Goal: Transaction & Acquisition: Purchase product/service

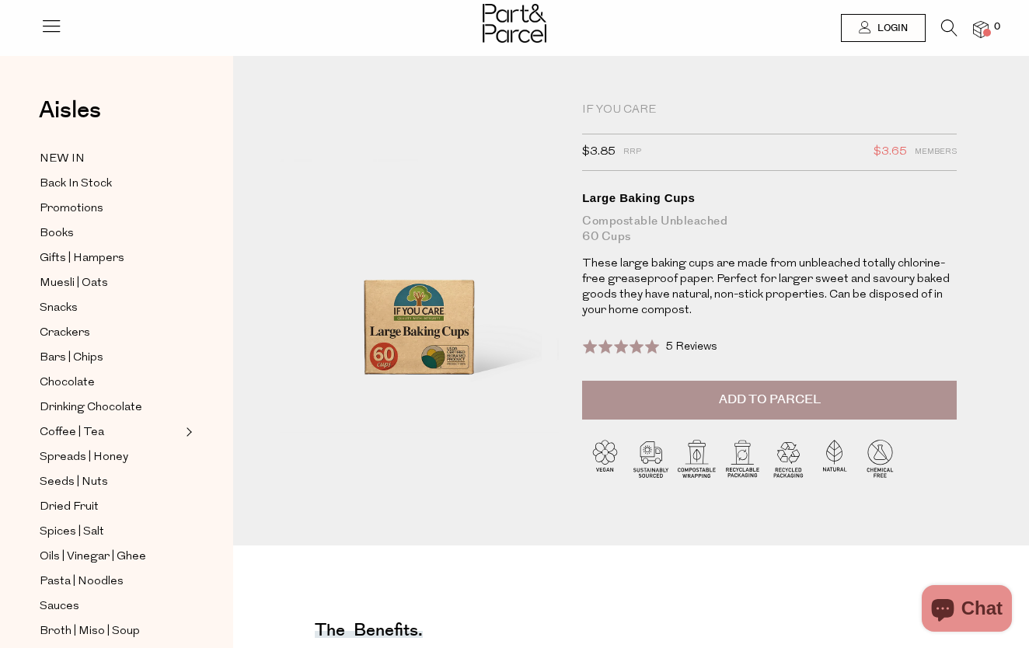
click at [724, 236] on div "Compostable Unbleached 60 Cups" at bounding box center [769, 229] width 375 height 31
click at [733, 310] on p "These large baking cups are made from unbleached totally chlorine-free greasepr…" at bounding box center [769, 287] width 375 height 62
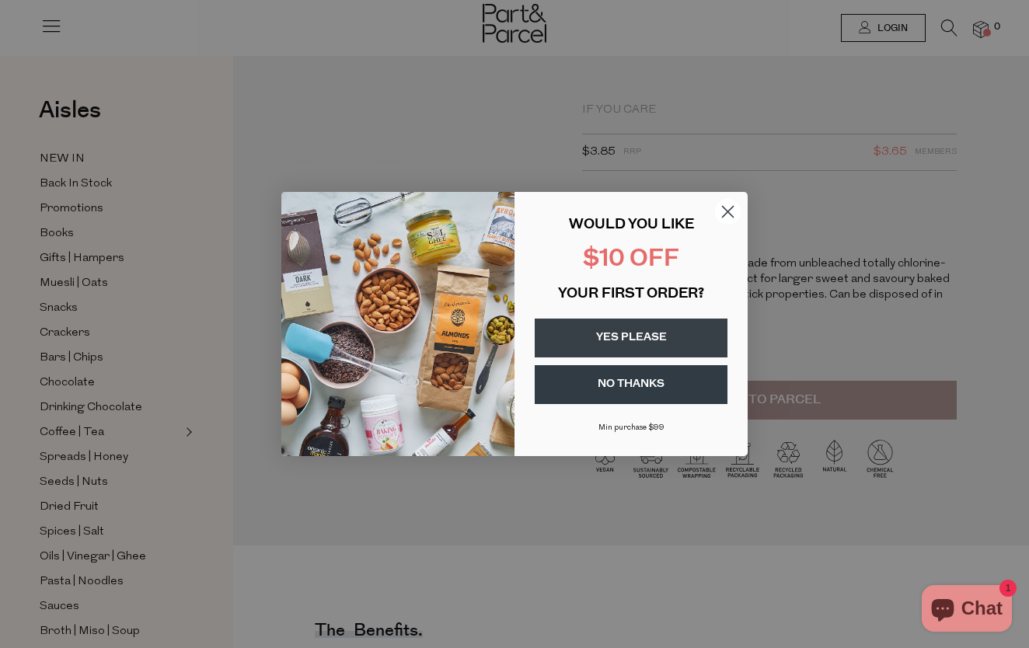
click at [640, 337] on button "YES PLEASE" at bounding box center [631, 338] width 193 height 39
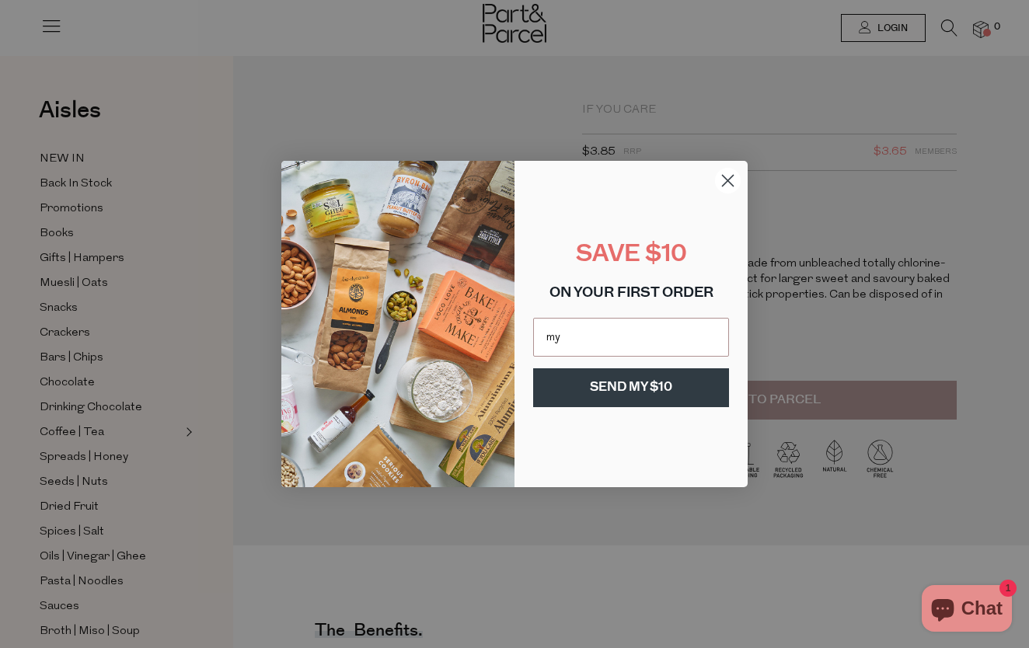
type input "m"
type input "nyleeoh@gmail.com"
click at [644, 392] on button "SEND MY $10" at bounding box center [631, 387] width 196 height 39
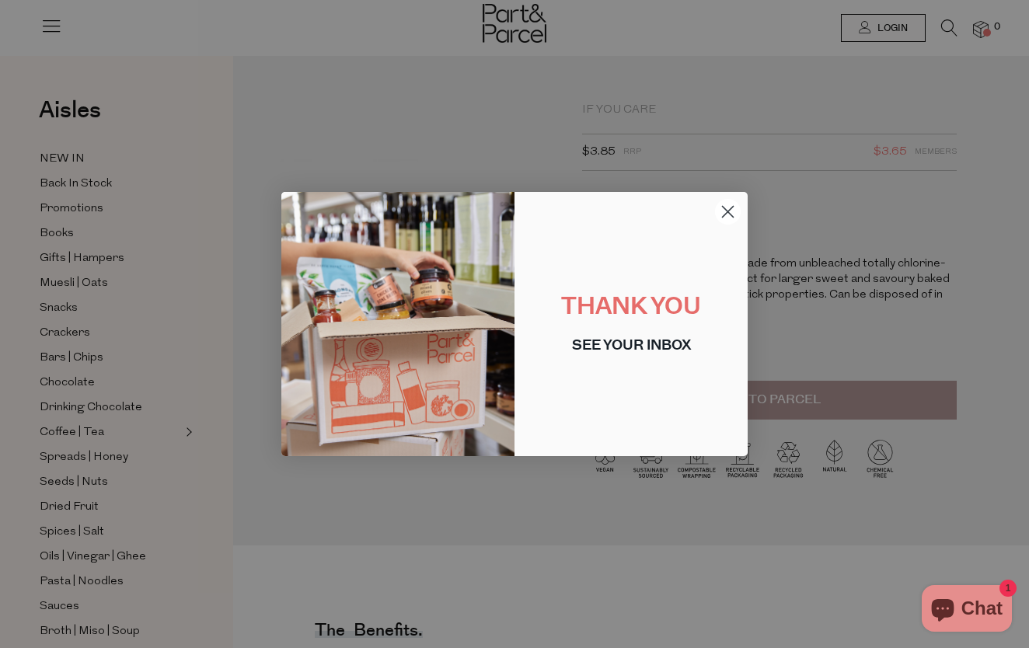
click at [727, 214] on circle "Close dialog" at bounding box center [728, 212] width 26 height 26
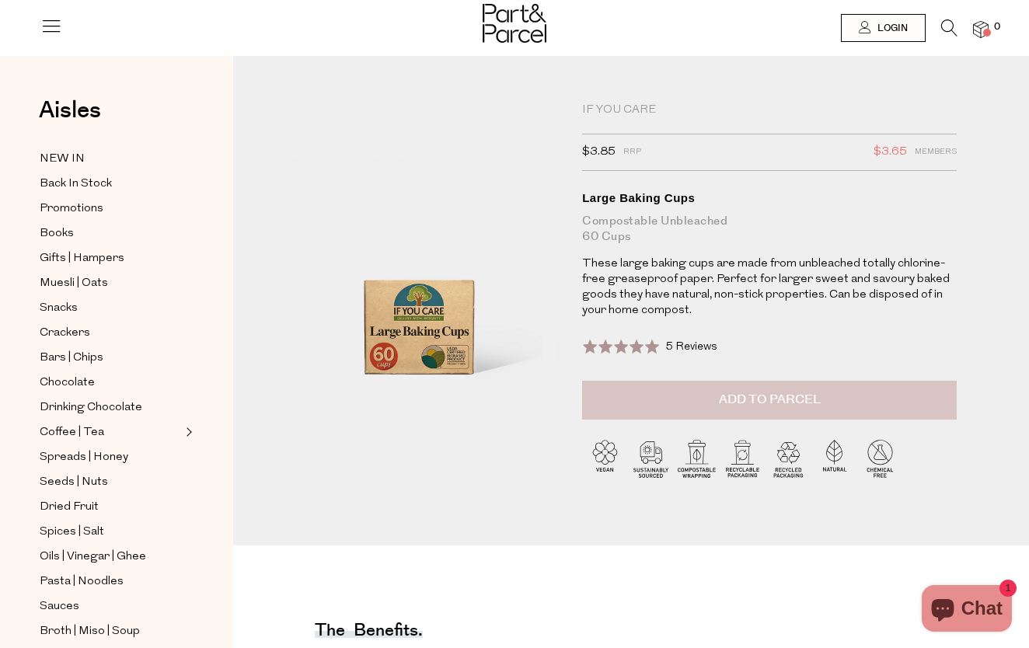
click at [688, 395] on button "Add to Parcel" at bounding box center [769, 400] width 375 height 39
click at [933, 392] on button "button" at bounding box center [934, 398] width 44 height 34
type input "2"
click at [933, 392] on button "button" at bounding box center [934, 398] width 44 height 34
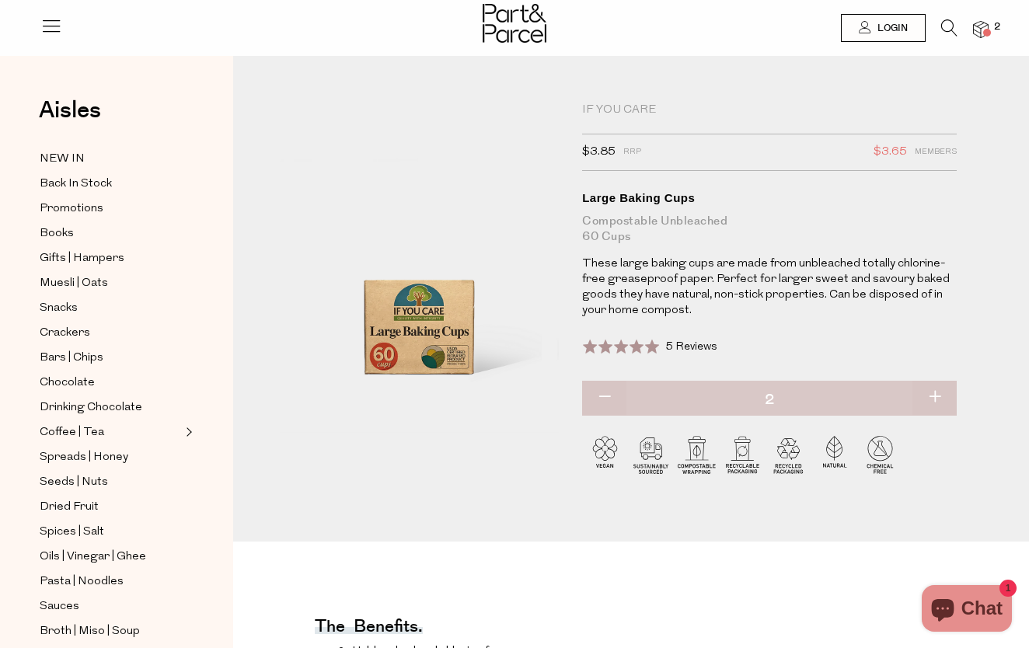
type input "3"
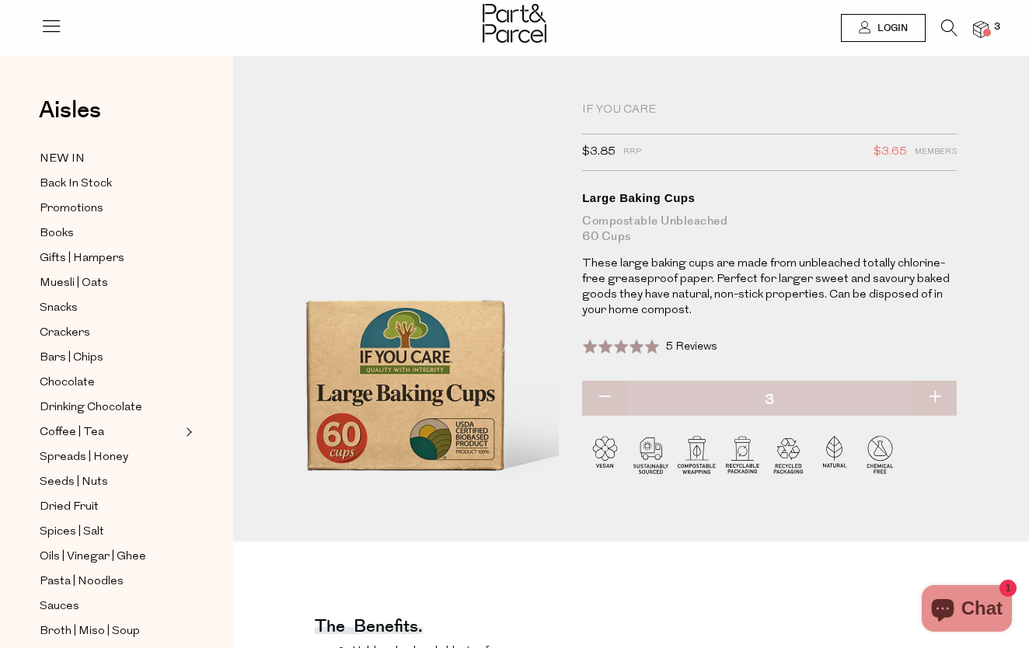
click at [433, 331] on img at bounding box center [406, 278] width 502 height 592
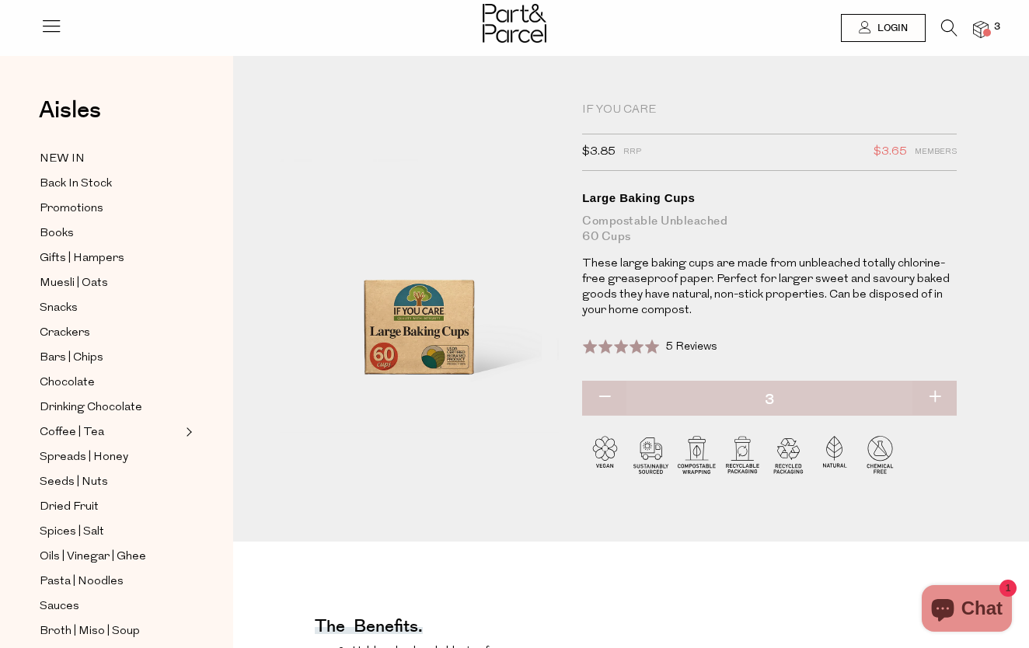
click at [54, 23] on icon at bounding box center [51, 26] width 22 height 22
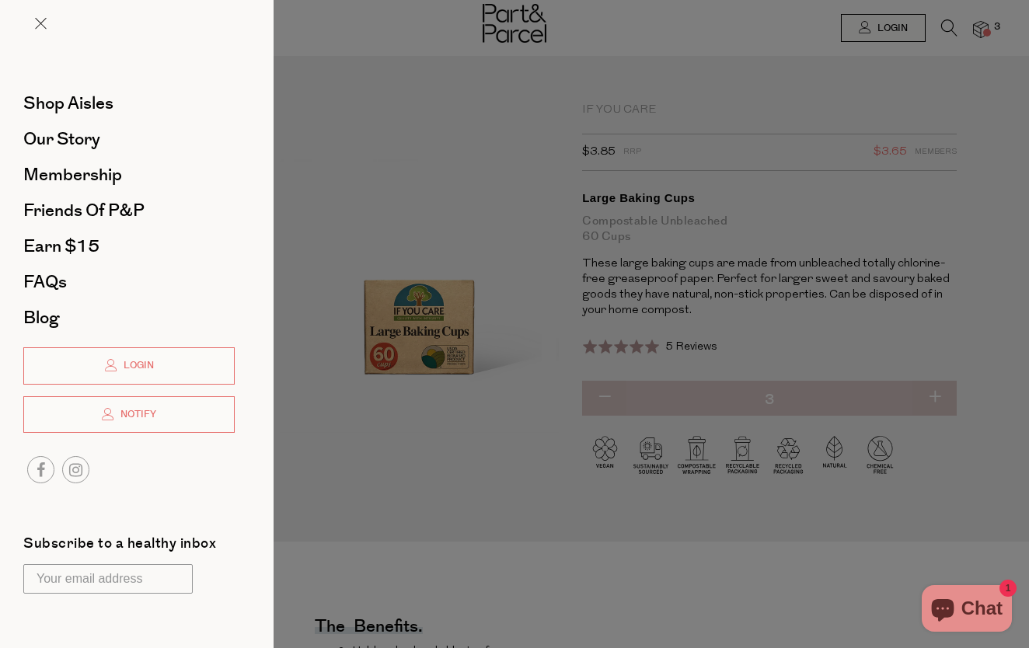
click at [956, 48] on div at bounding box center [514, 324] width 1029 height 648
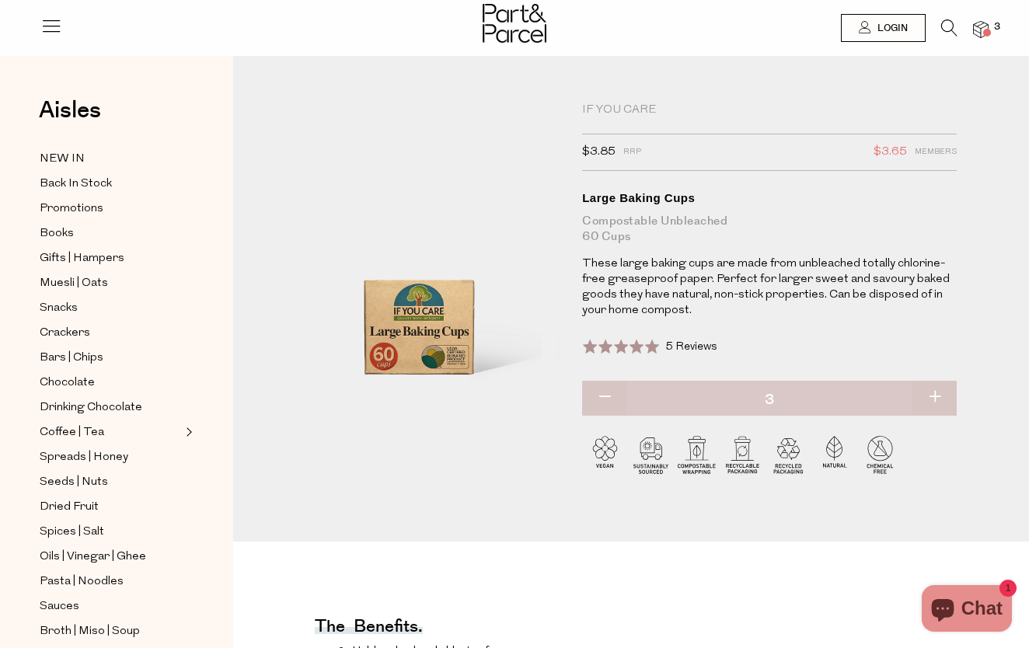
click at [986, 31] on span at bounding box center [987, 33] width 8 height 8
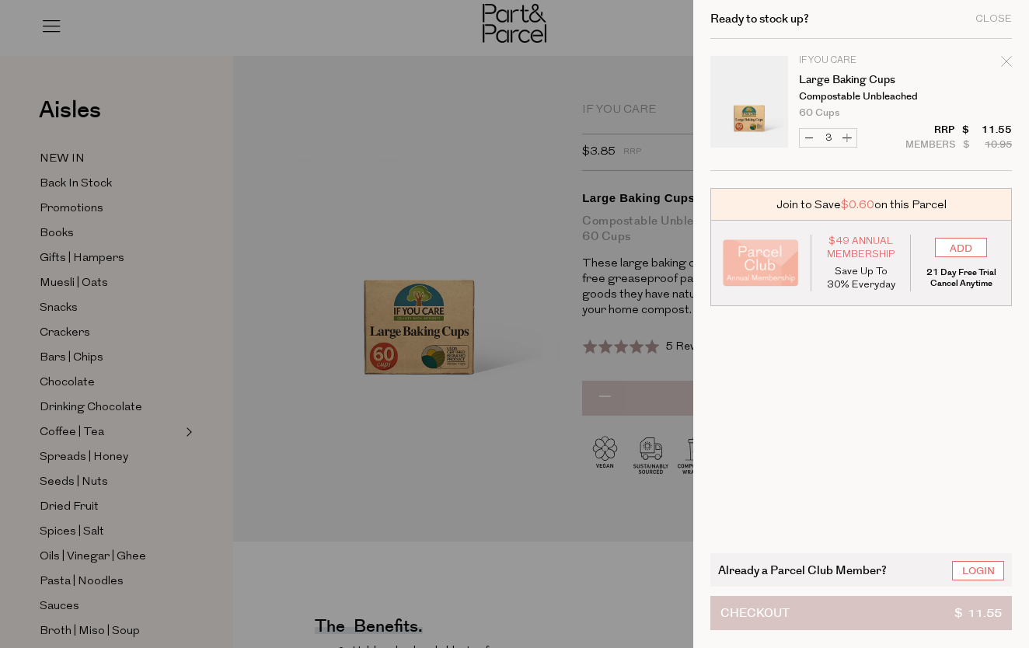
click at [821, 613] on button "Checkout $ 11.55" at bounding box center [861, 613] width 302 height 34
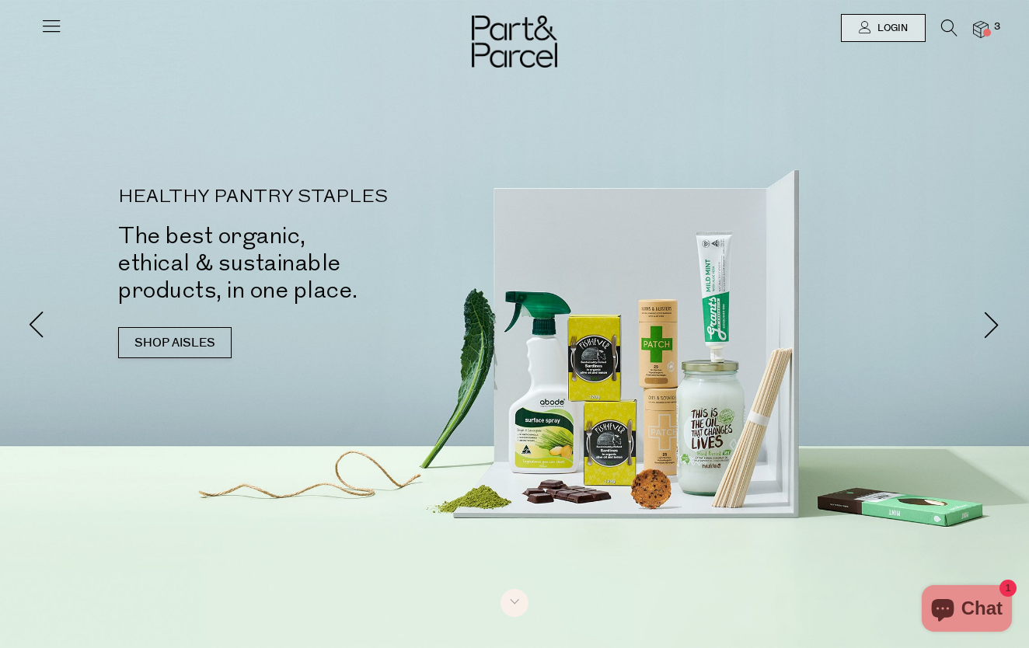
click at [51, 23] on icon at bounding box center [51, 26] width 22 height 22
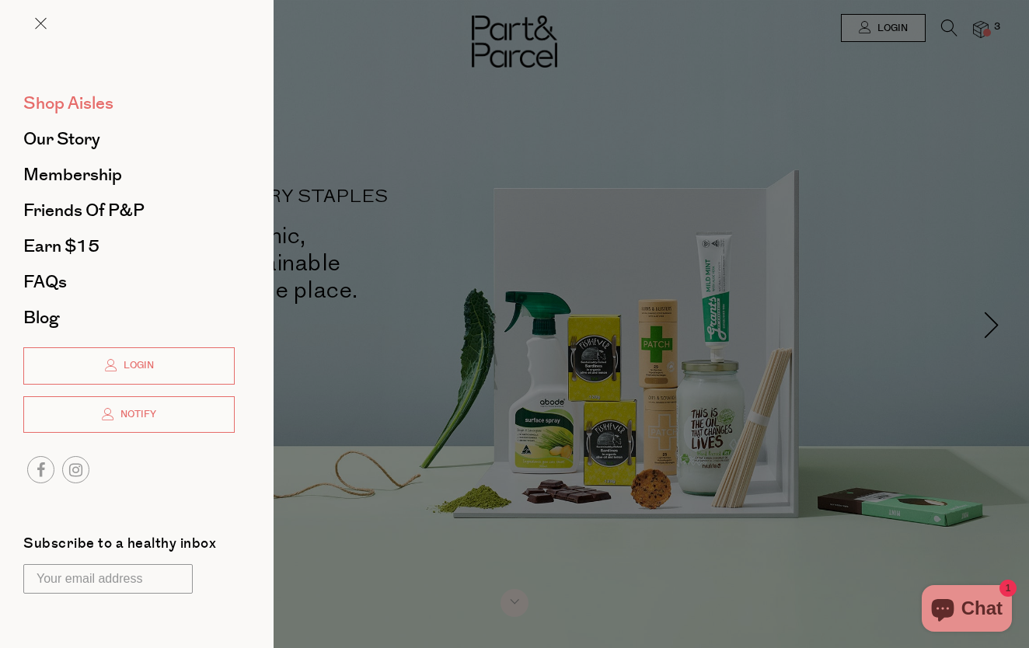
click at [77, 97] on span "Shop Aisles" at bounding box center [68, 103] width 90 height 25
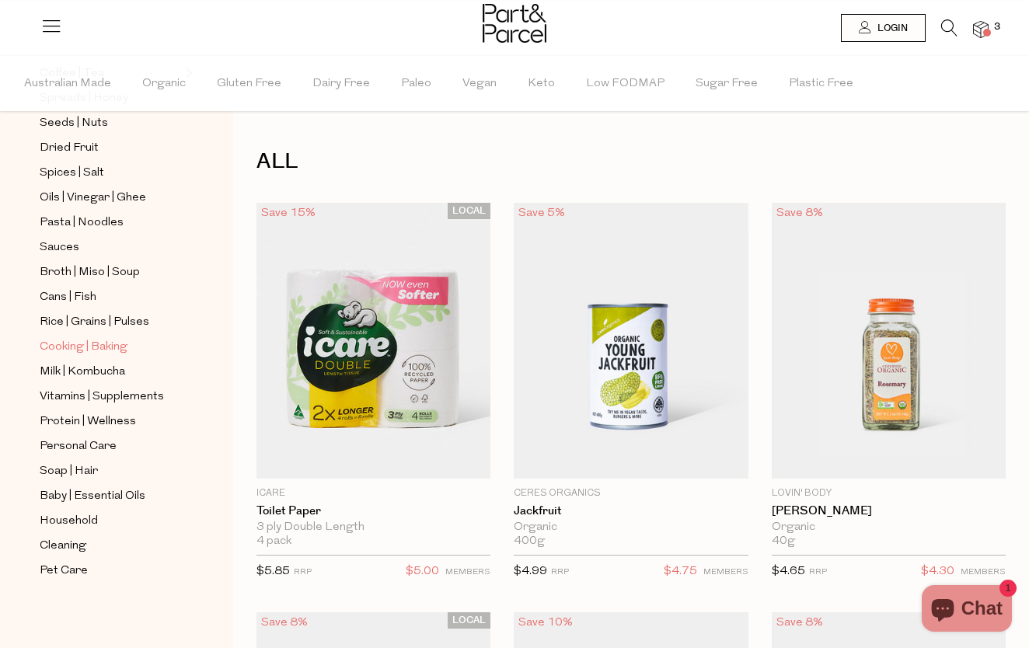
scroll to position [410, 0]
click at [944, 28] on icon at bounding box center [949, 27] width 16 height 17
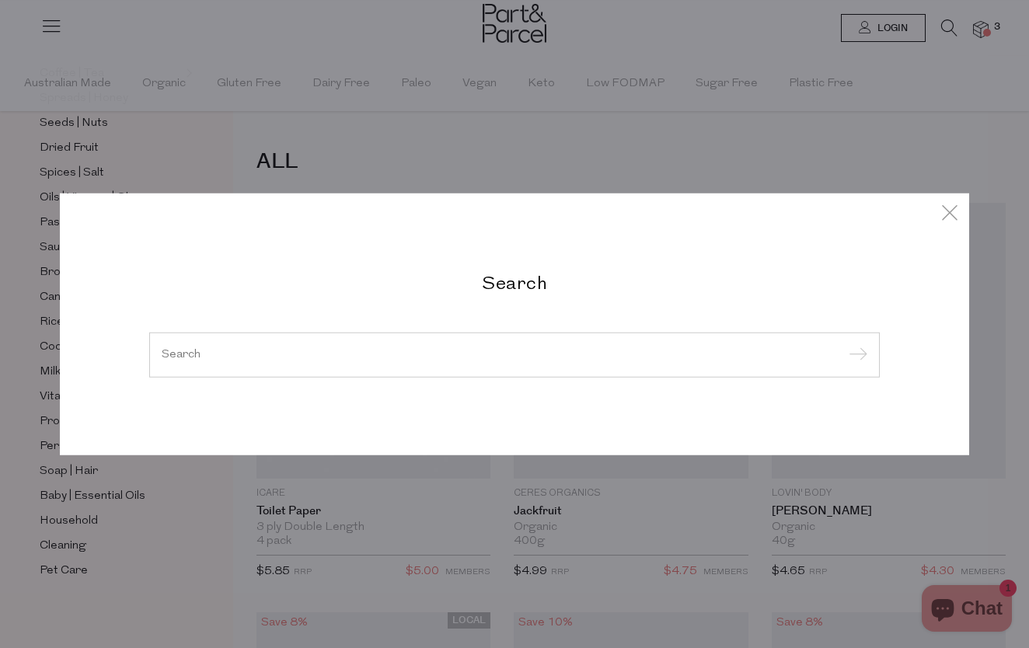
type input "g"
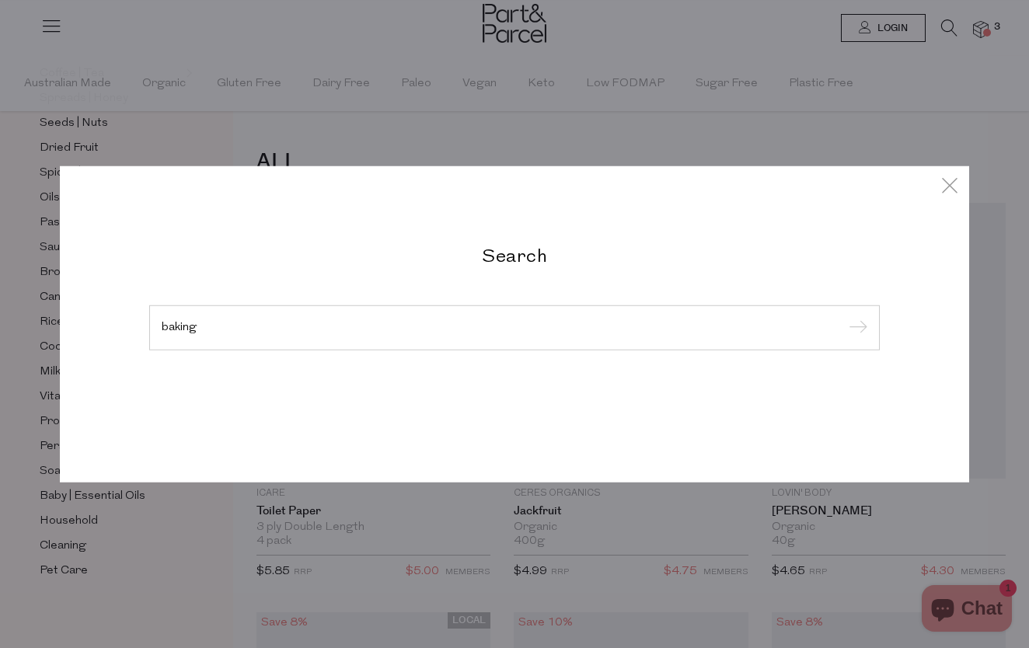
type input "baking"
click at [856, 329] on input "submit" at bounding box center [855, 328] width 23 height 23
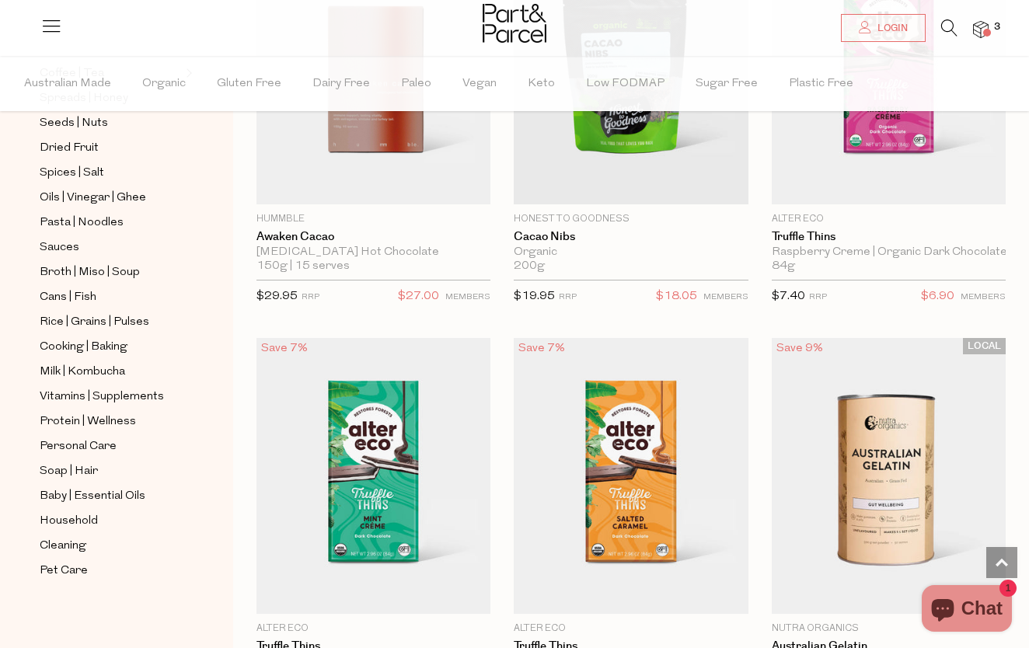
scroll to position [1897, 0]
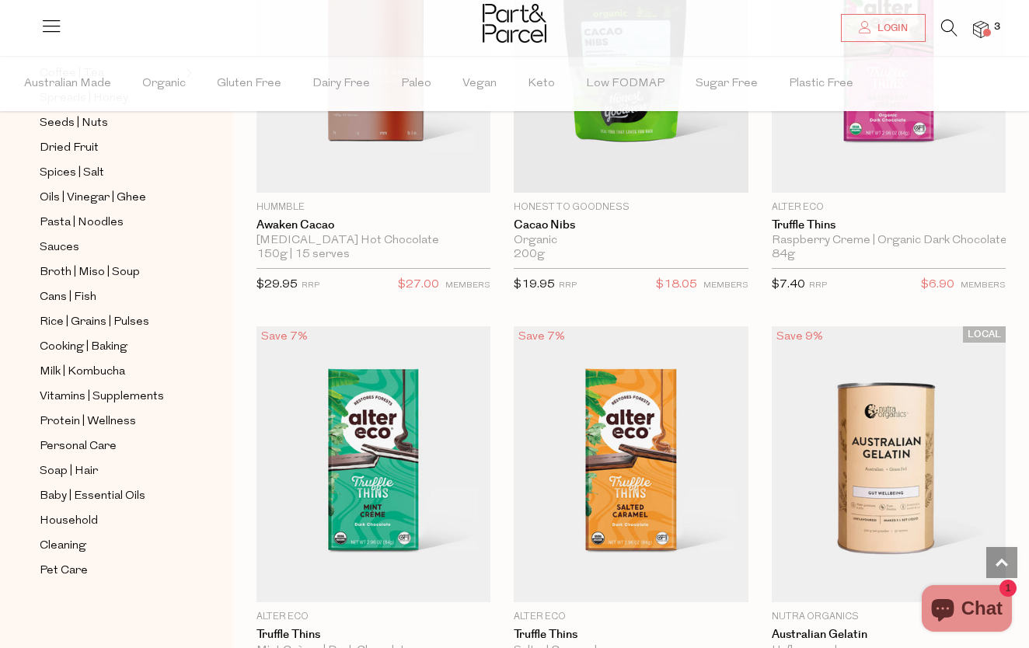
click at [946, 32] on icon at bounding box center [949, 27] width 16 height 17
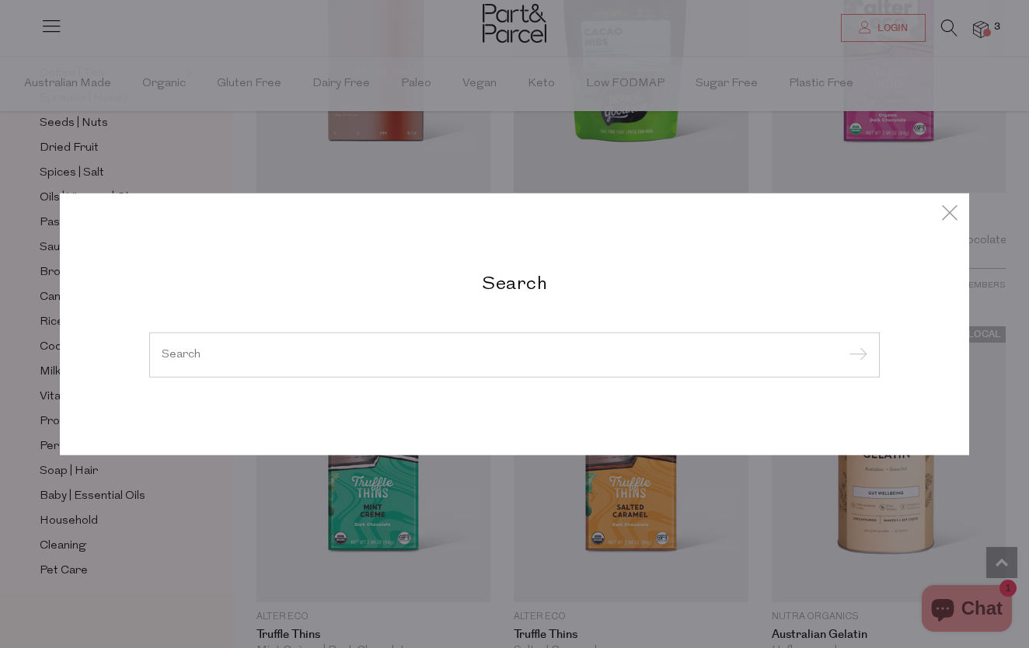
click at [322, 368] on div at bounding box center [514, 355] width 731 height 45
click at [295, 361] on div at bounding box center [514, 355] width 731 height 45
click at [233, 347] on div at bounding box center [514, 355] width 731 height 45
click at [207, 355] on input "search" at bounding box center [515, 355] width 706 height 12
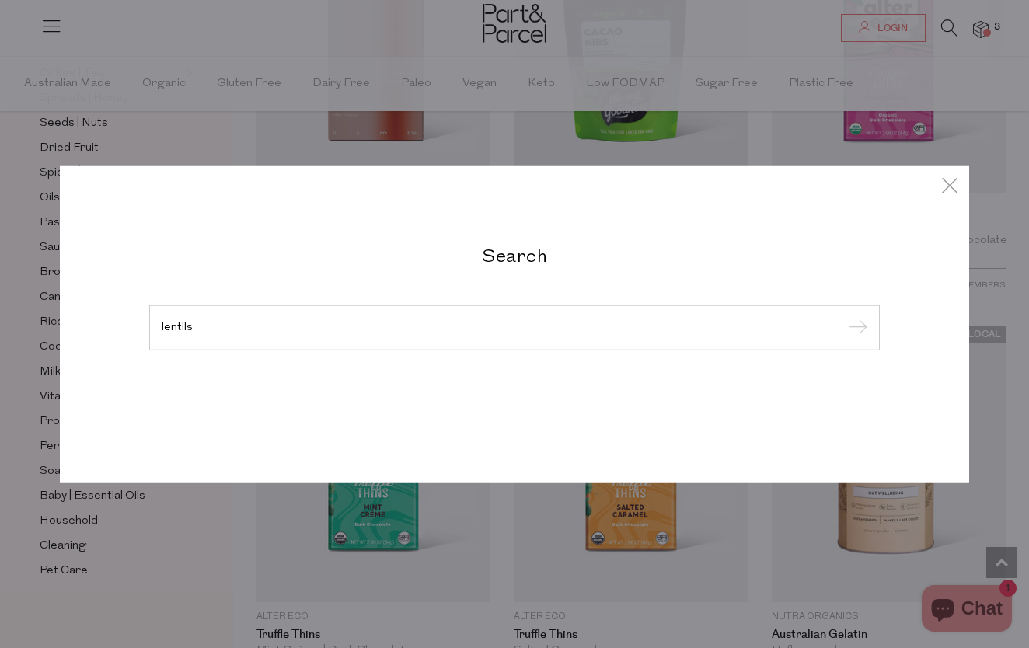
type input "lentils"
click at [856, 329] on input "submit" at bounding box center [855, 328] width 23 height 23
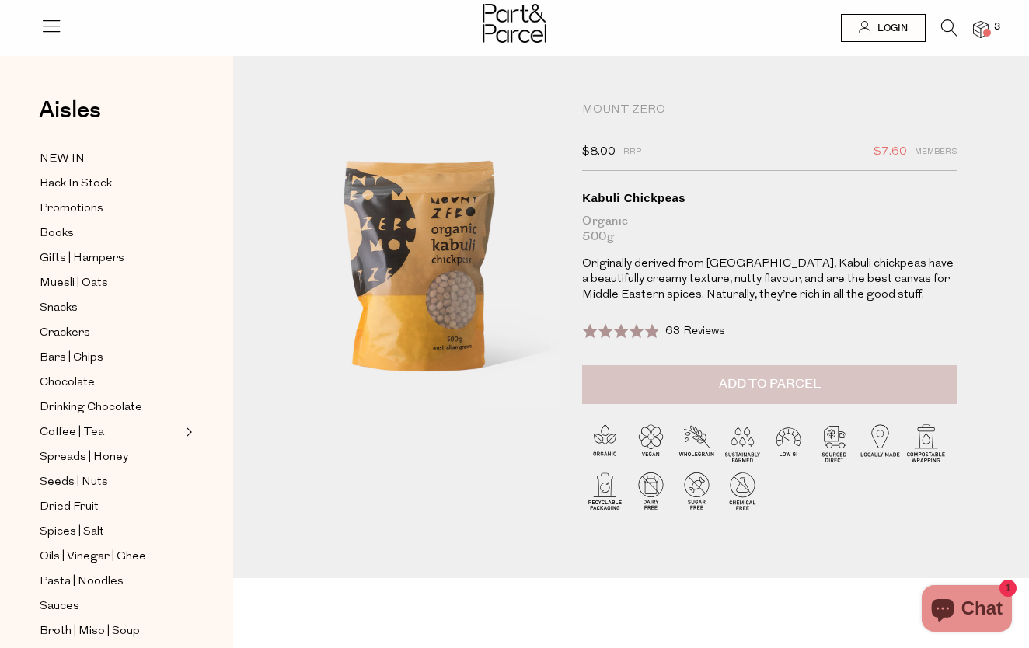
click at [697, 385] on button "Add to Parcel" at bounding box center [769, 384] width 375 height 39
click at [938, 382] on button "button" at bounding box center [934, 382] width 44 height 34
type input "2"
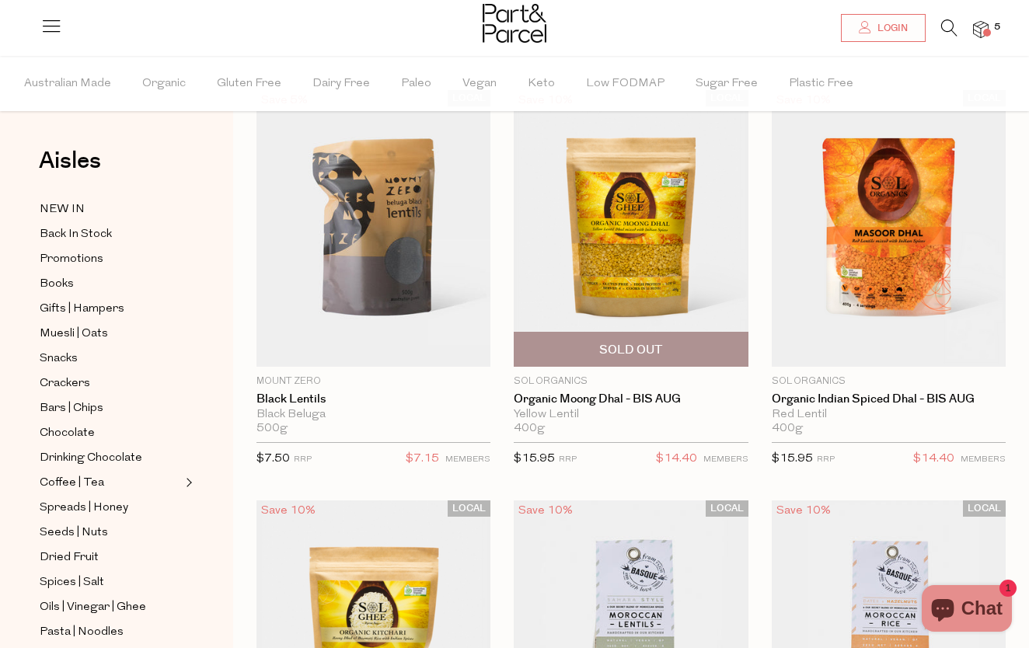
scroll to position [248, 0]
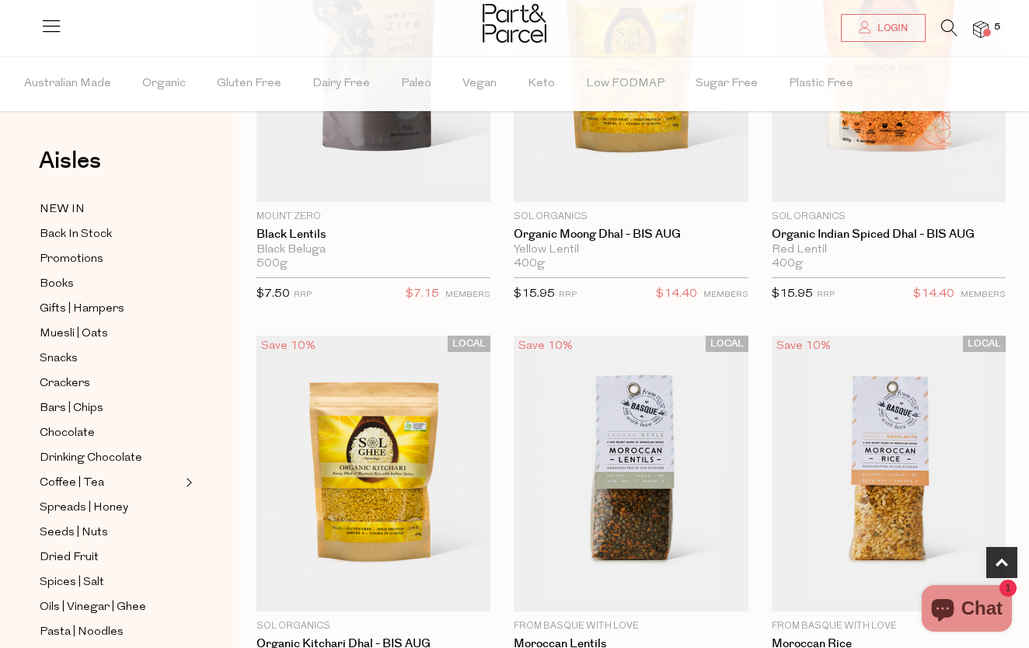
click at [986, 30] on span at bounding box center [987, 33] width 8 height 8
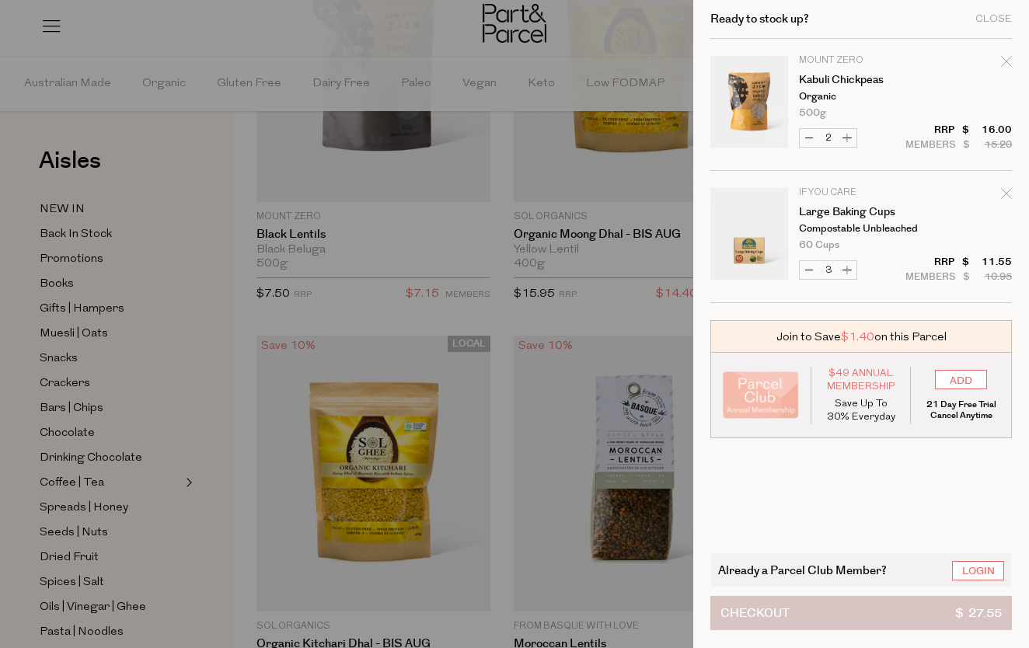
click at [840, 611] on button "Checkout $ 27.55" at bounding box center [861, 613] width 302 height 34
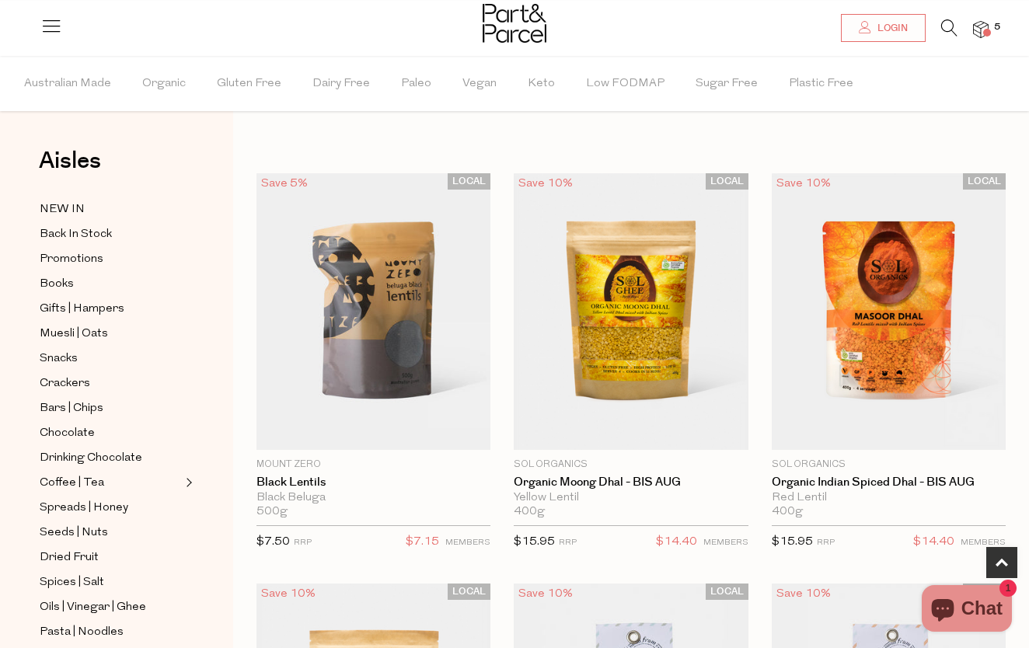
scroll to position [248, 0]
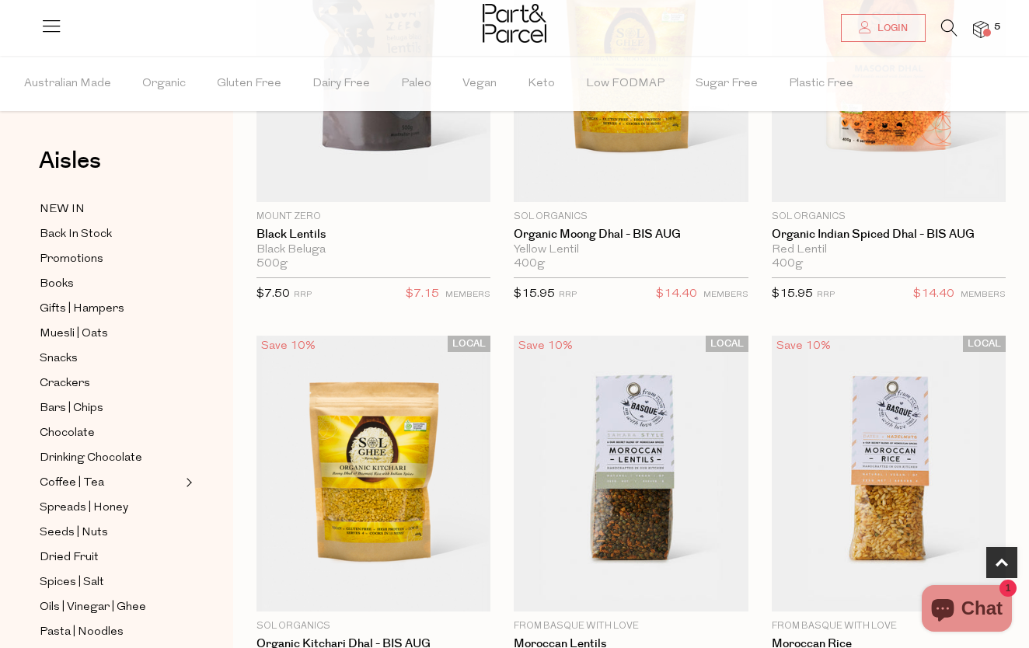
click at [974, 33] on img at bounding box center [981, 30] width 16 height 18
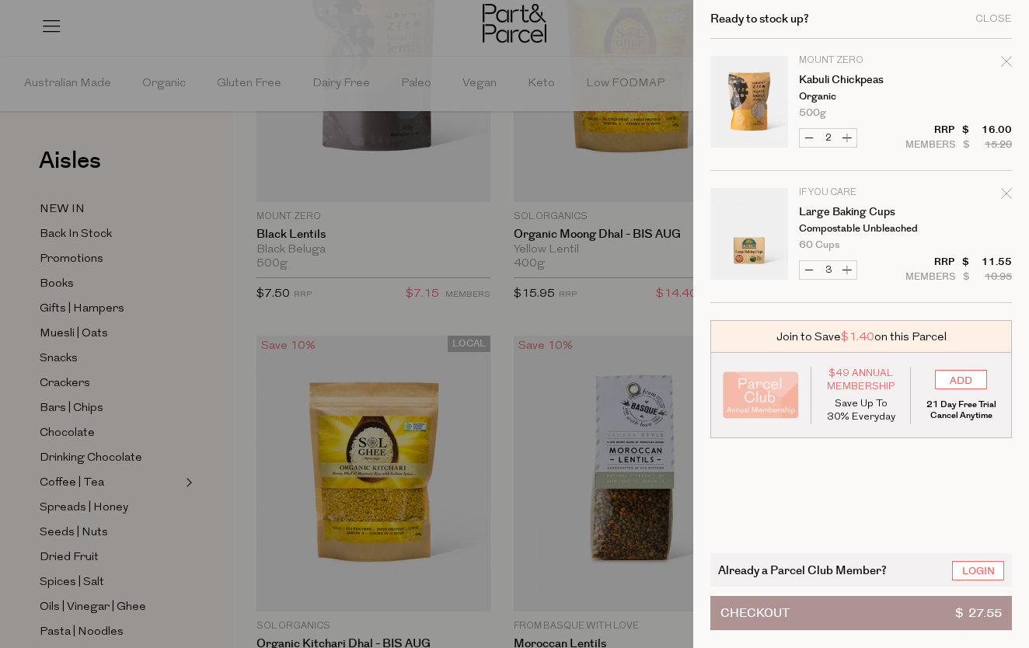
click at [1004, 58] on icon "Remove Kabuli Chickpeas" at bounding box center [1006, 61] width 11 height 11
type input "Add Membership"
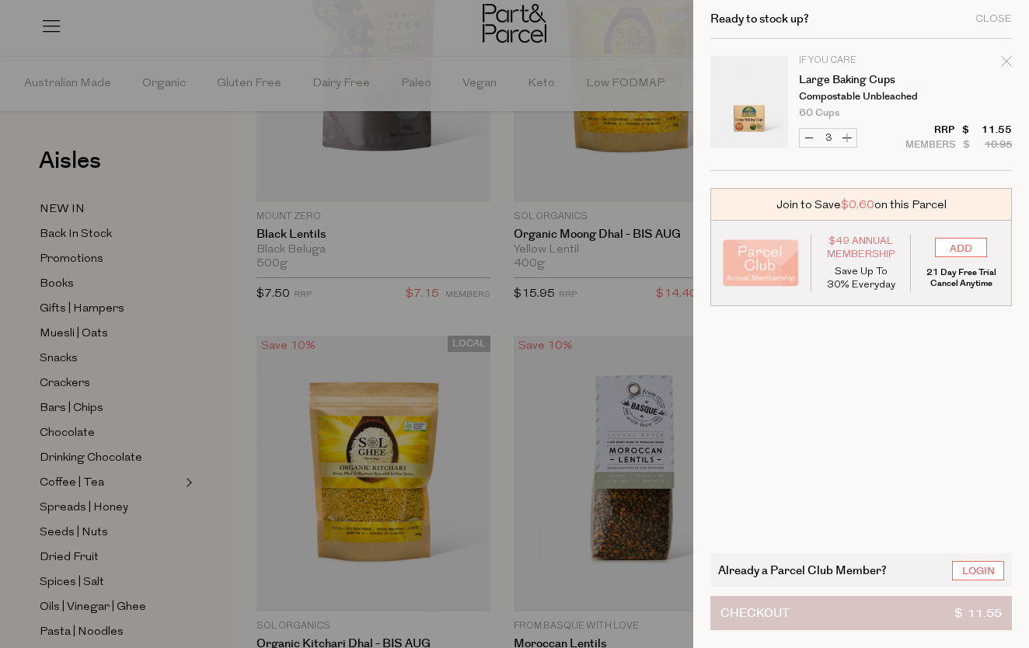
click at [821, 613] on button "Checkout $ 11.55" at bounding box center [861, 613] width 302 height 34
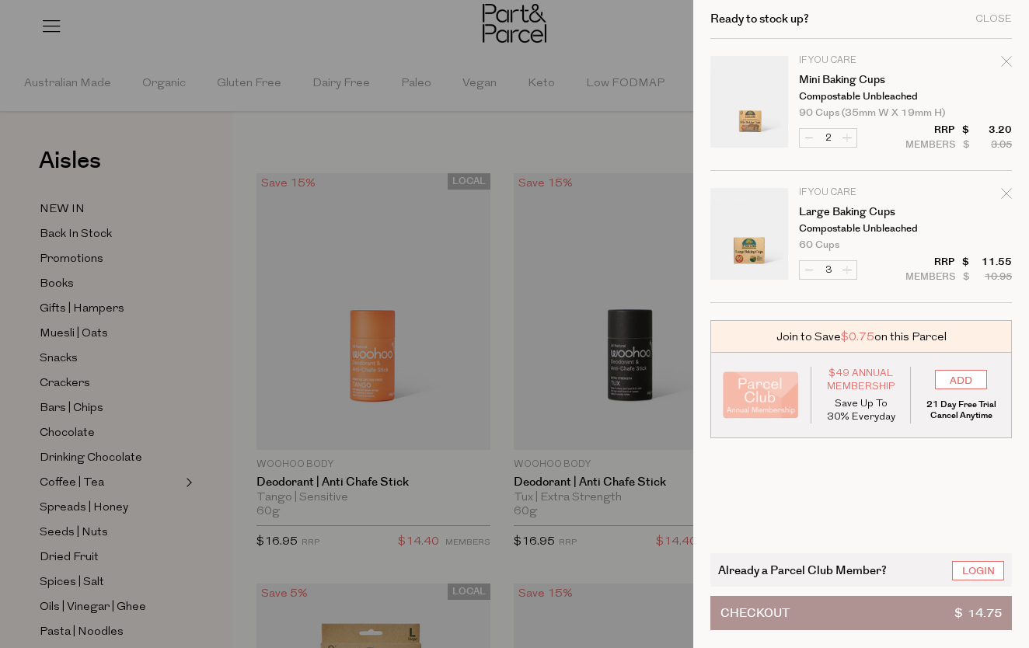
click at [509, 131] on div at bounding box center [514, 324] width 1029 height 648
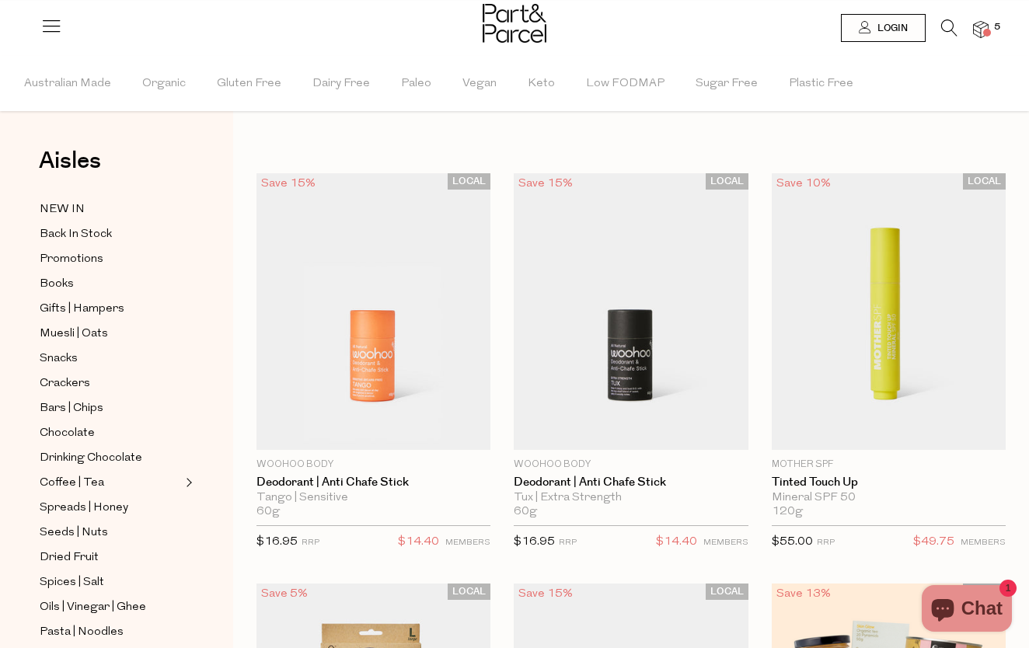
click at [988, 40] on div at bounding box center [514, 25] width 1029 height 51
click at [980, 31] on img at bounding box center [981, 30] width 16 height 18
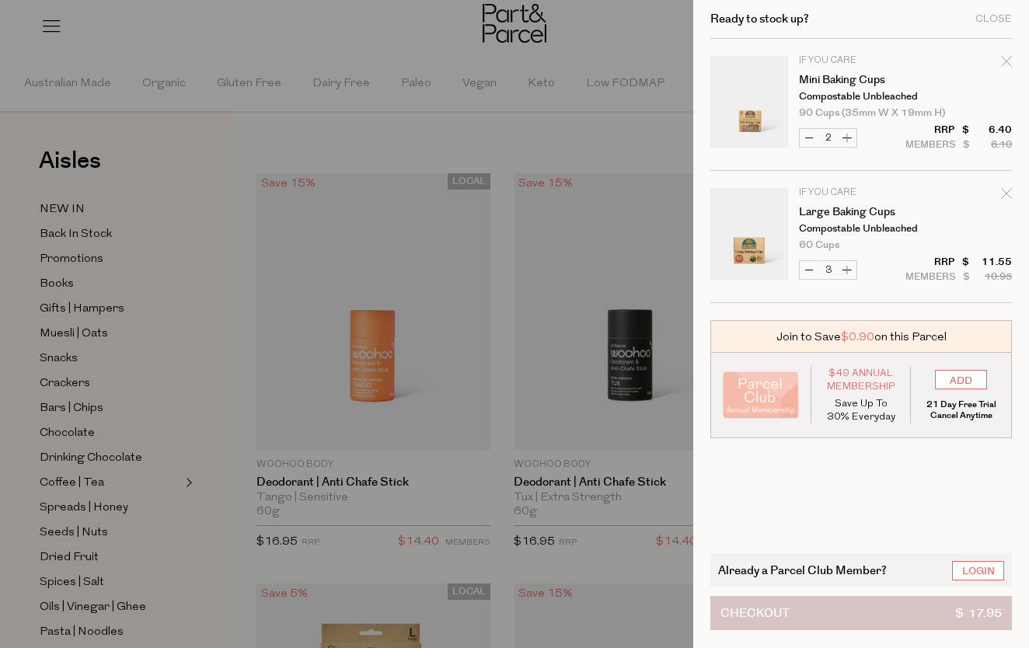
click at [818, 605] on button "Checkout $ 17.95" at bounding box center [861, 613] width 302 height 34
